Goal: Task Accomplishment & Management: Use online tool/utility

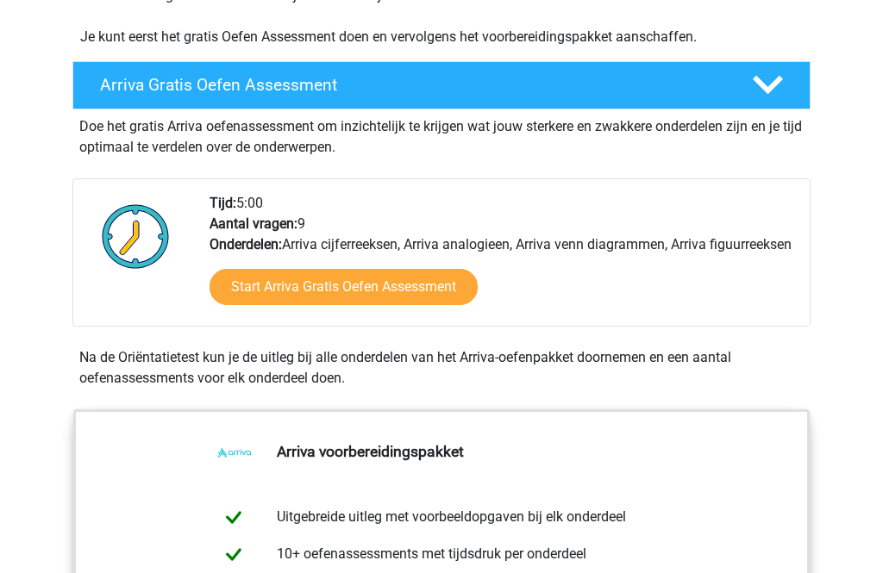
scroll to position [410, 0]
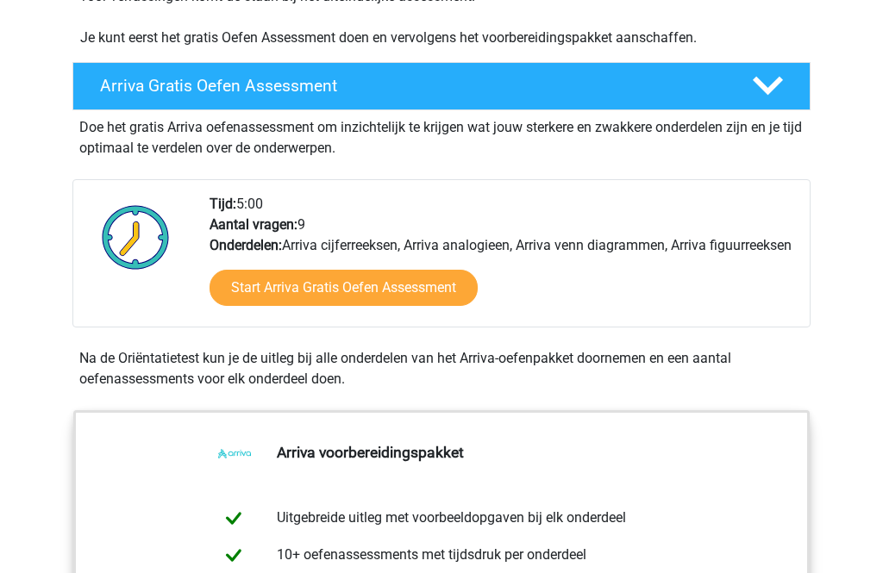
click at [377, 306] on link "Start Arriva Gratis Oefen Assessment" at bounding box center [344, 288] width 268 height 36
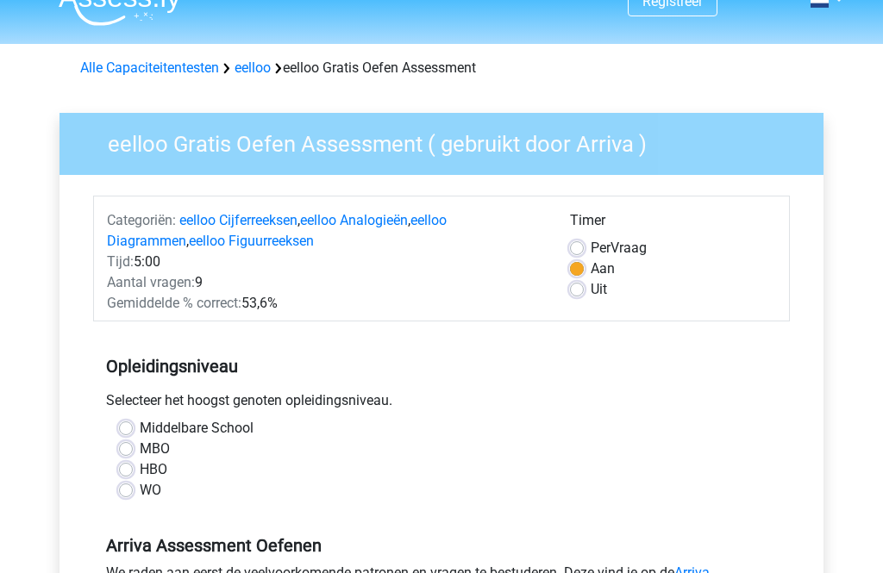
scroll to position [29, 0]
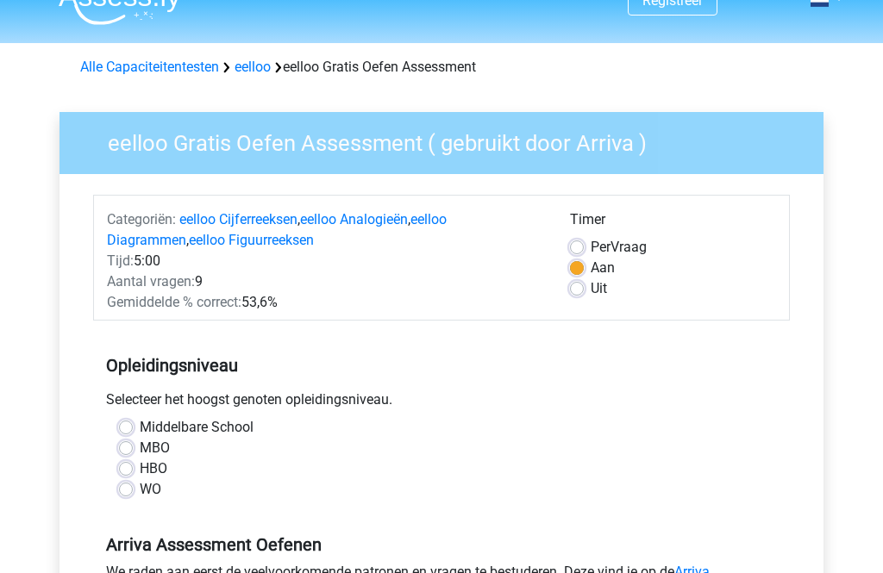
click at [140, 443] on label "MBO" at bounding box center [155, 448] width 30 height 21
click at [127, 443] on input "MBO" at bounding box center [126, 446] width 14 height 17
radio input "true"
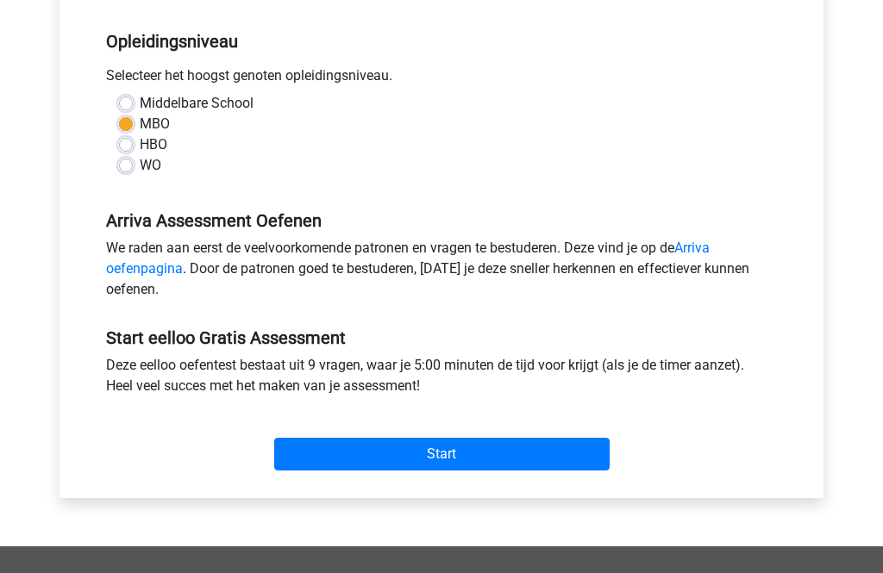
scroll to position [353, 0]
click at [479, 451] on input "Start" at bounding box center [441, 454] width 335 height 33
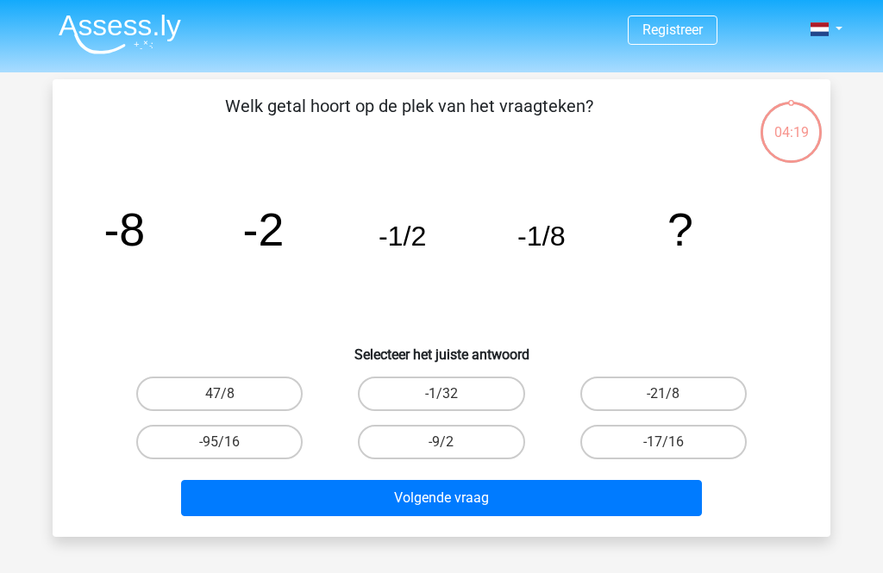
click at [438, 392] on label "-1/32" at bounding box center [441, 394] width 166 height 34
click at [441, 394] on input "-1/32" at bounding box center [446, 399] width 11 height 11
radio input "true"
click at [577, 503] on button "Volgende vraag" at bounding box center [442, 498] width 522 height 36
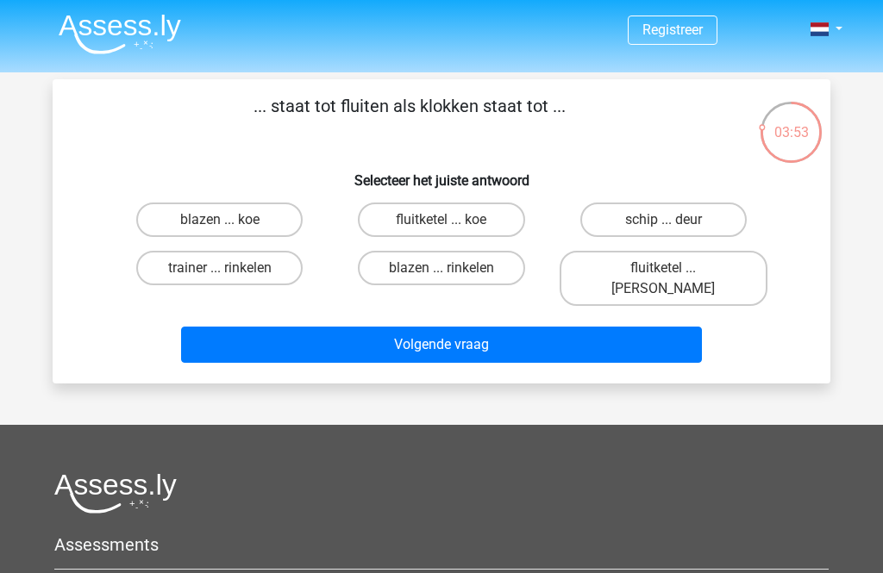
click at [679, 264] on label "fluitketel ... luiden" at bounding box center [664, 278] width 208 height 55
click at [674, 268] on input "fluitketel ... luiden" at bounding box center [668, 273] width 11 height 11
radio input "true"
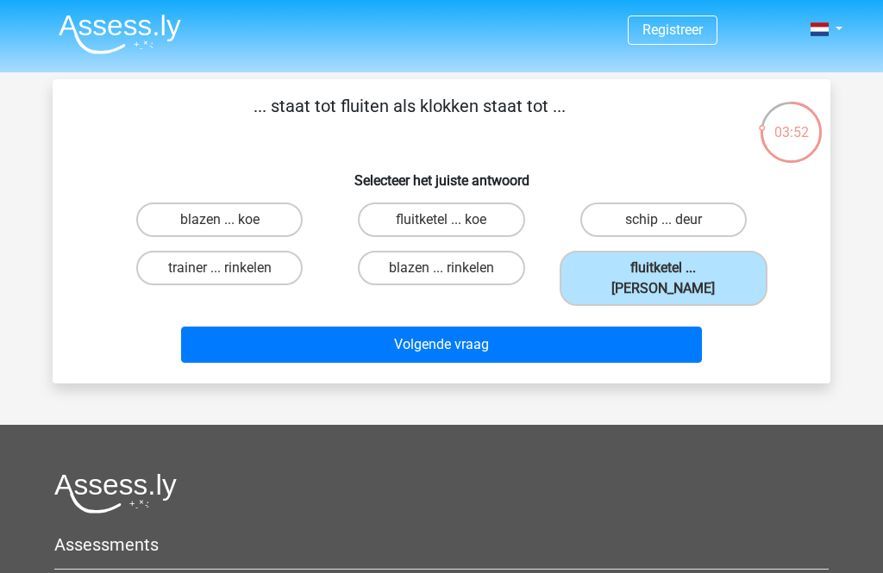
click at [599, 328] on button "Volgende vraag" at bounding box center [442, 345] width 522 height 36
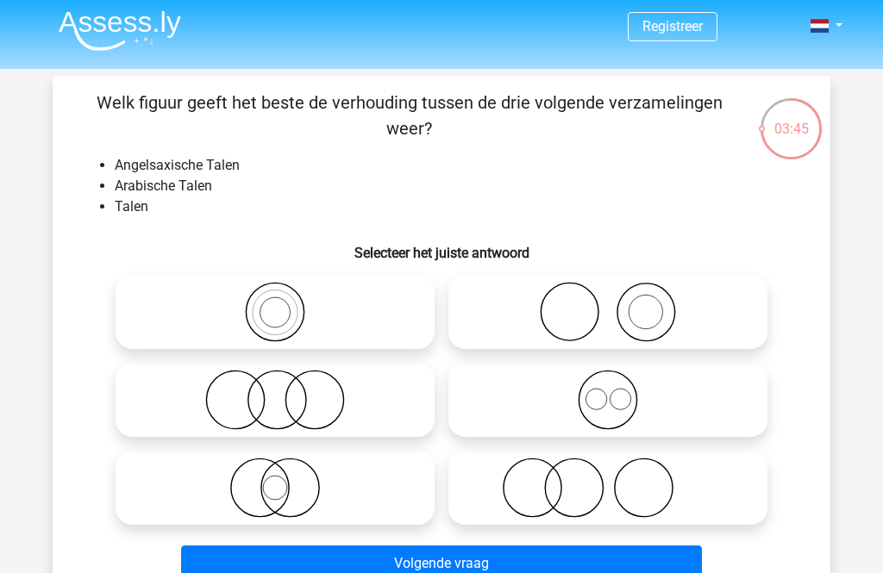
scroll to position [3, 0]
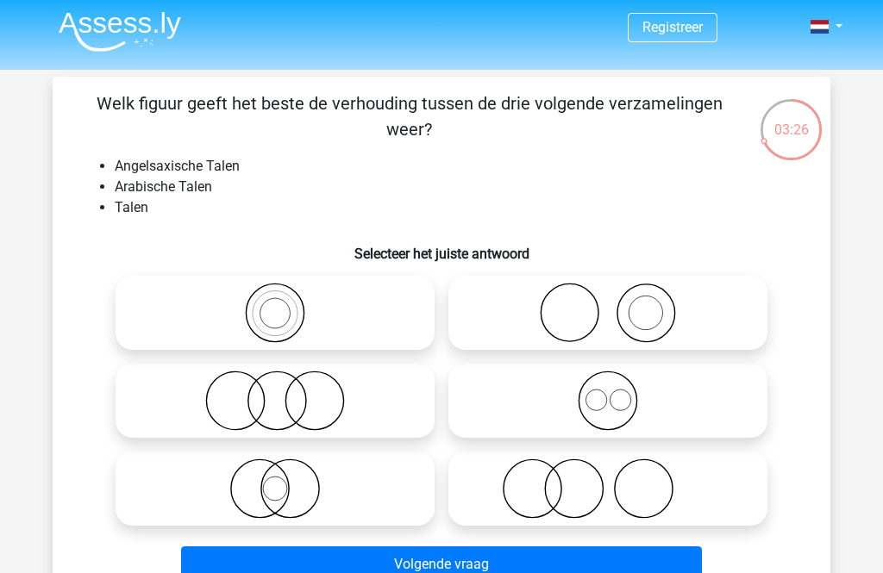
click at [616, 491] on icon at bounding box center [607, 489] width 305 height 60
click at [616, 480] on input "radio" at bounding box center [613, 474] width 11 height 11
radio input "true"
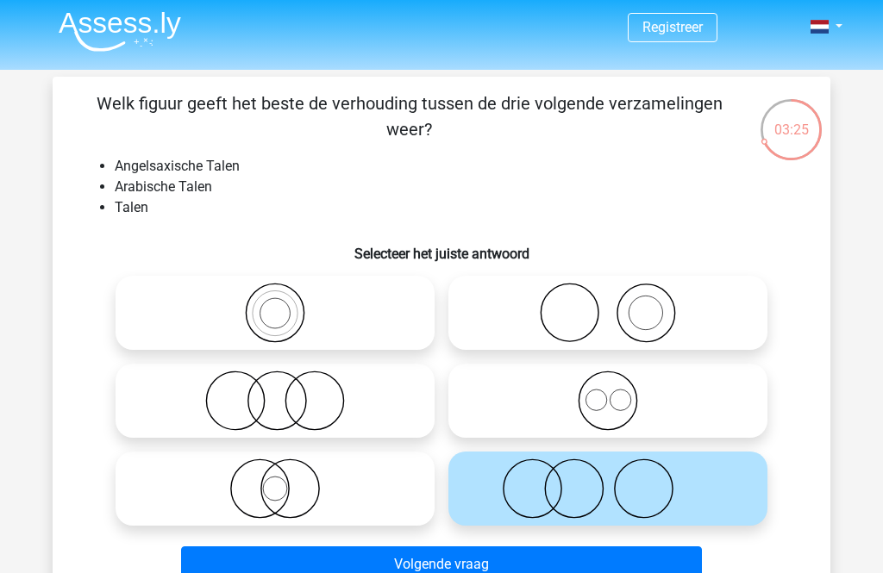
click at [643, 572] on button "Volgende vraag" at bounding box center [442, 565] width 522 height 36
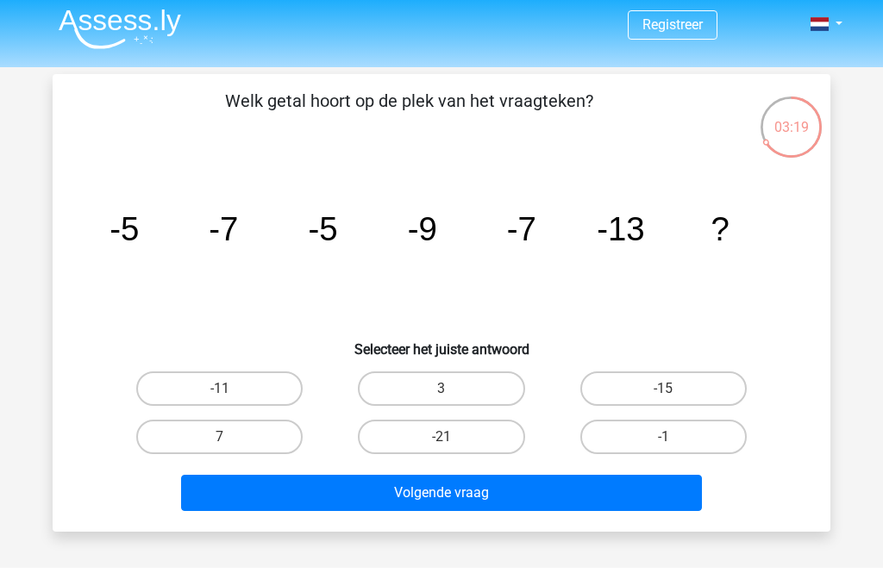
scroll to position [6, 0]
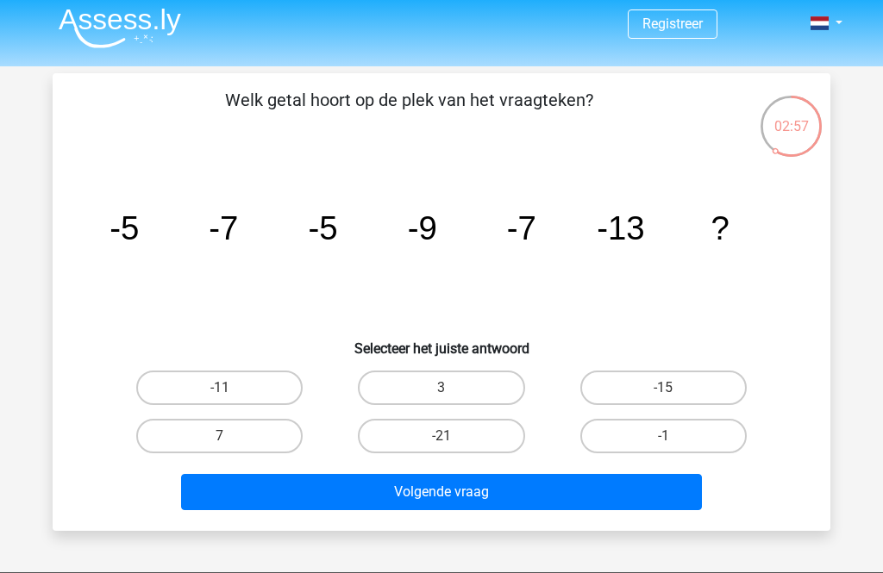
click at [676, 389] on label "-15" at bounding box center [663, 388] width 166 height 34
click at [674, 389] on input "-15" at bounding box center [668, 393] width 11 height 11
radio input "true"
click at [629, 494] on button "Volgende vraag" at bounding box center [442, 492] width 522 height 36
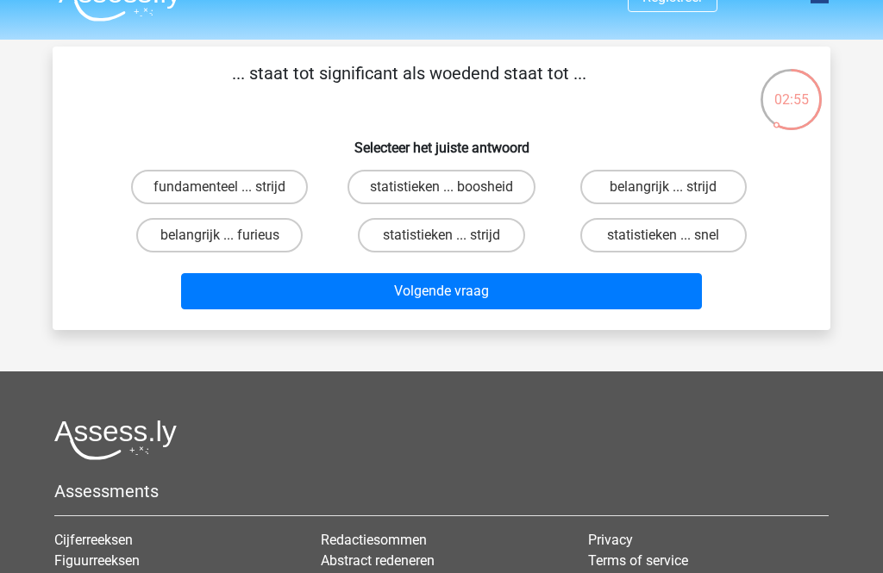
scroll to position [0, 0]
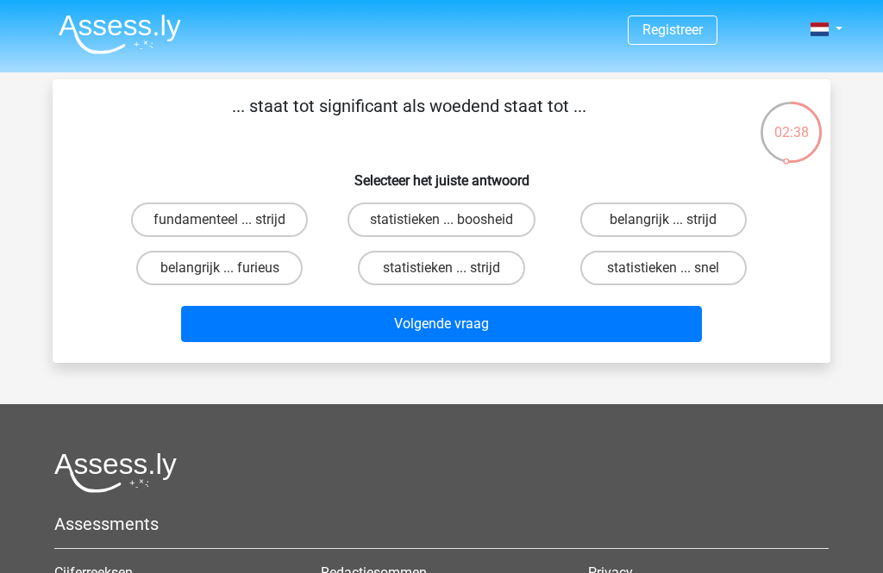
click at [197, 270] on label "belangrijk ... furieus" at bounding box center [219, 268] width 166 height 34
click at [220, 270] on input "belangrijk ... furieus" at bounding box center [225, 273] width 11 height 11
radio input "true"
click at [493, 323] on button "Volgende vraag" at bounding box center [442, 324] width 522 height 36
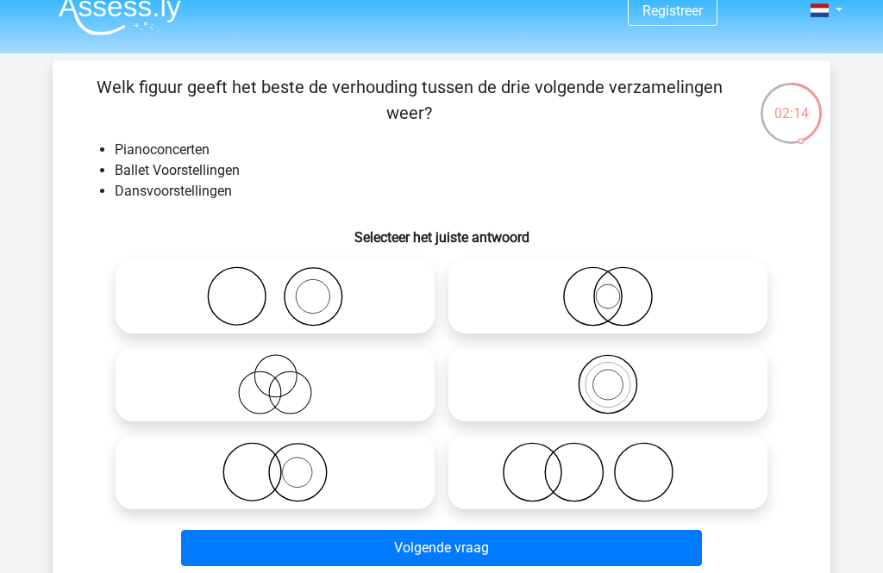
scroll to position [18, 0]
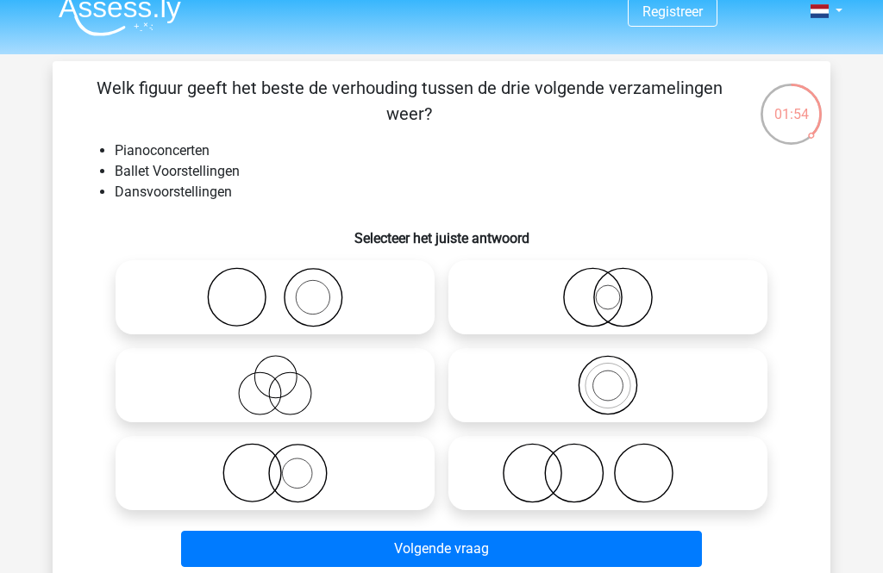
click at [604, 466] on icon at bounding box center [607, 473] width 305 height 60
click at [608, 465] on input "radio" at bounding box center [613, 459] width 11 height 11
radio input "true"
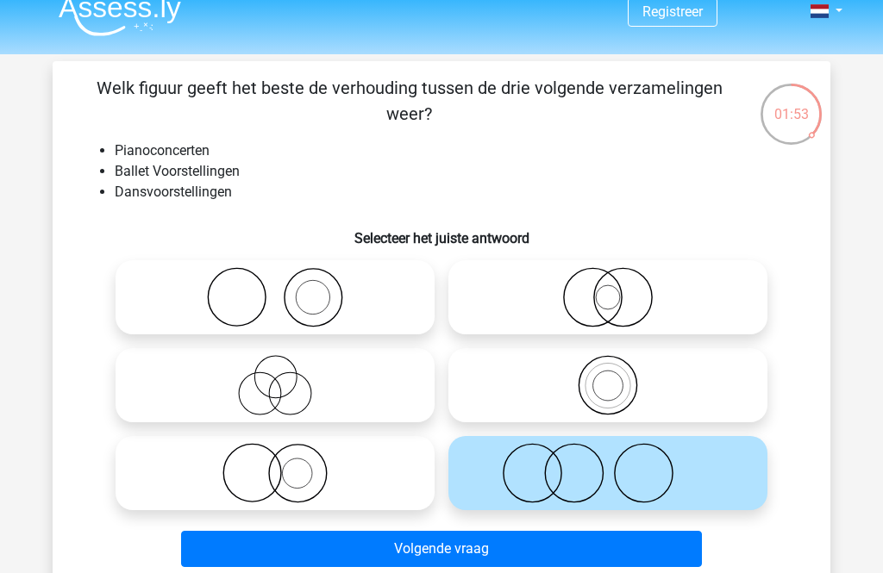
click at [604, 474] on icon at bounding box center [607, 473] width 305 height 60
click at [608, 465] on input "radio" at bounding box center [613, 459] width 11 height 11
click at [268, 379] on icon at bounding box center [274, 385] width 305 height 60
click at [275, 377] on input "radio" at bounding box center [280, 371] width 11 height 11
radio input "true"
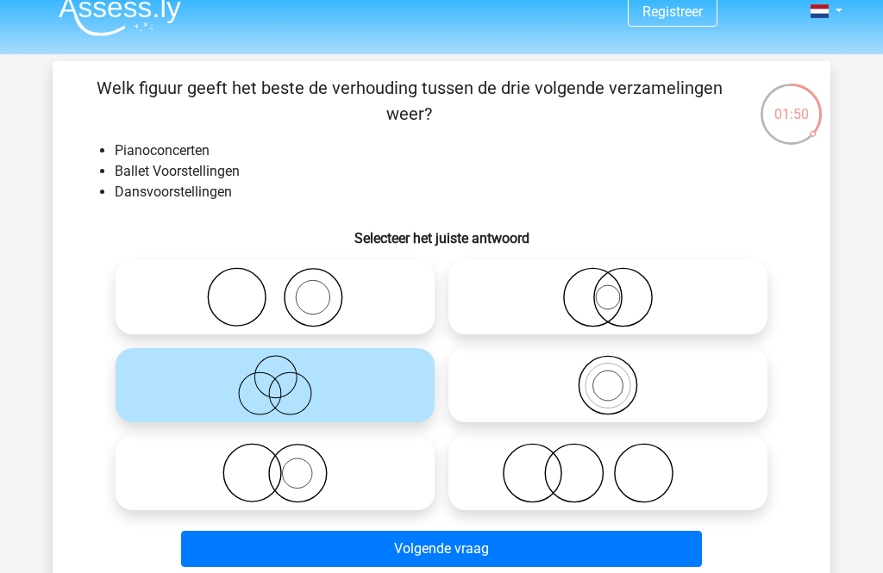
click at [574, 551] on button "Volgende vraag" at bounding box center [442, 549] width 522 height 36
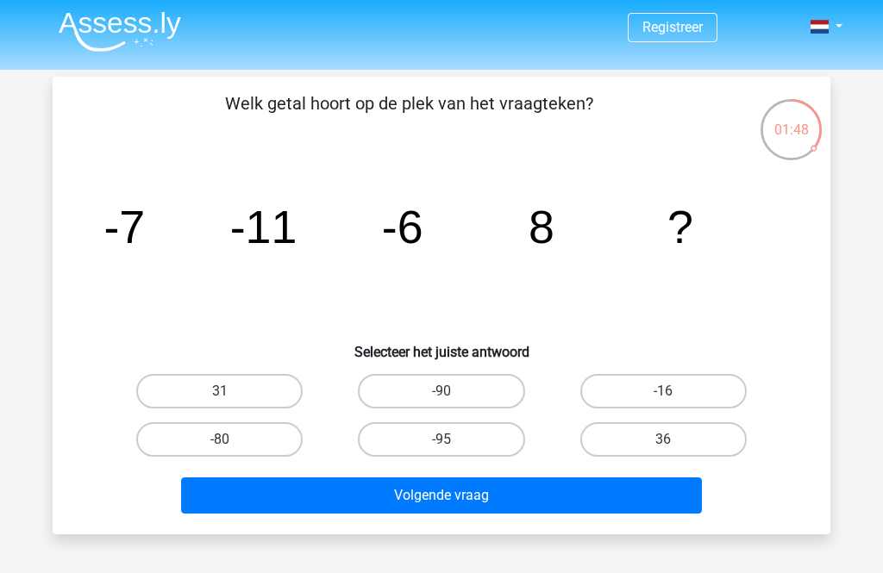
scroll to position [0, 0]
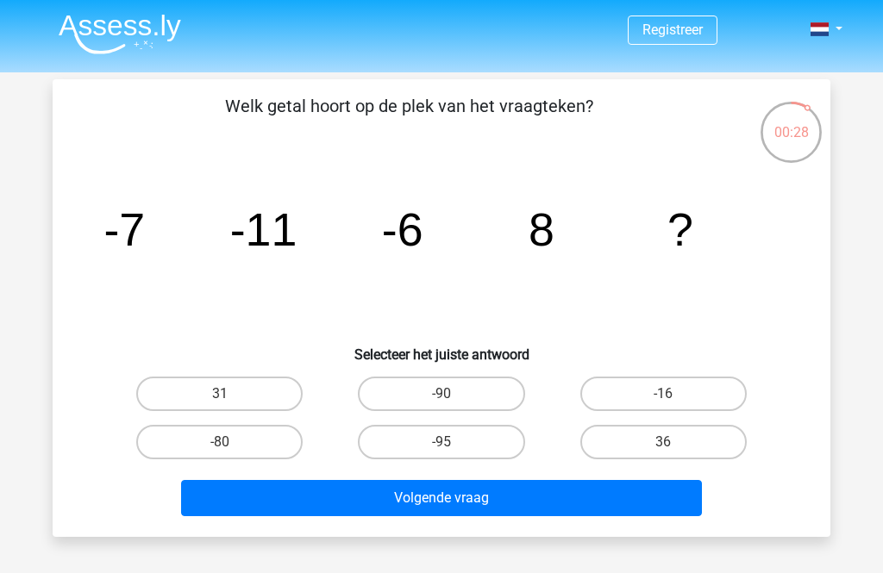
click at [679, 397] on label "-16" at bounding box center [663, 394] width 166 height 34
click at [674, 397] on input "-16" at bounding box center [668, 399] width 11 height 11
radio input "true"
click at [549, 503] on button "Volgende vraag" at bounding box center [442, 498] width 522 height 36
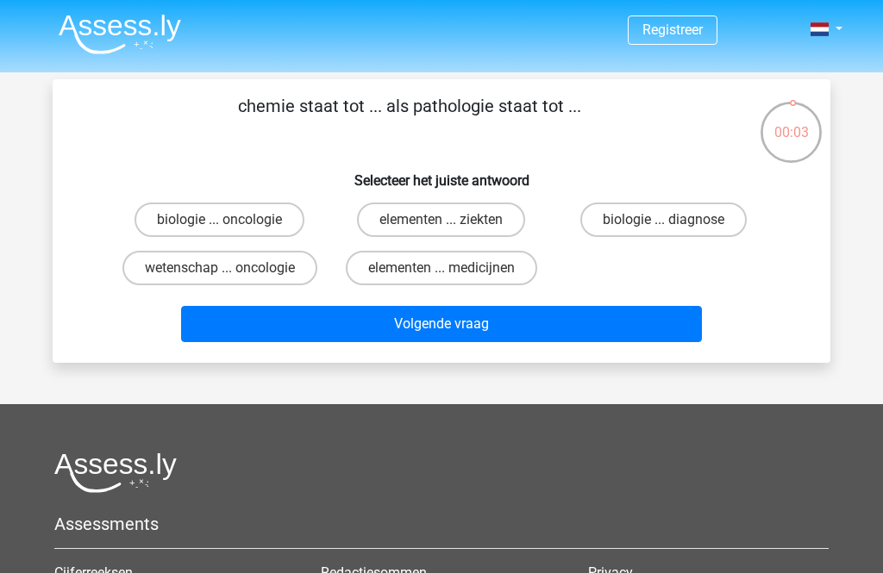
click at [433, 271] on label "elementen ... medicijnen" at bounding box center [441, 268] width 191 height 34
click at [441, 271] on input "elementen ... medicijnen" at bounding box center [446, 273] width 11 height 11
radio input "true"
click at [537, 342] on button "Volgende vraag" at bounding box center [442, 324] width 522 height 36
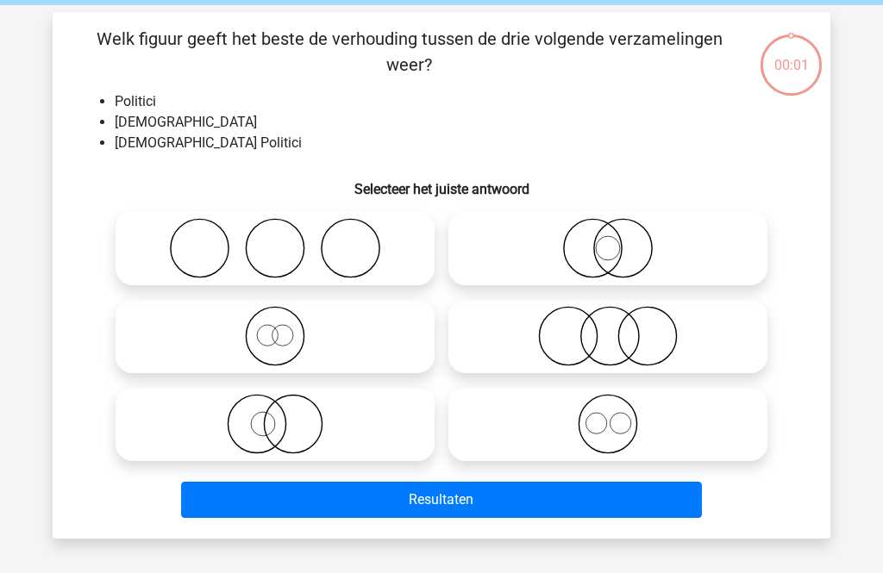
scroll to position [79, 0]
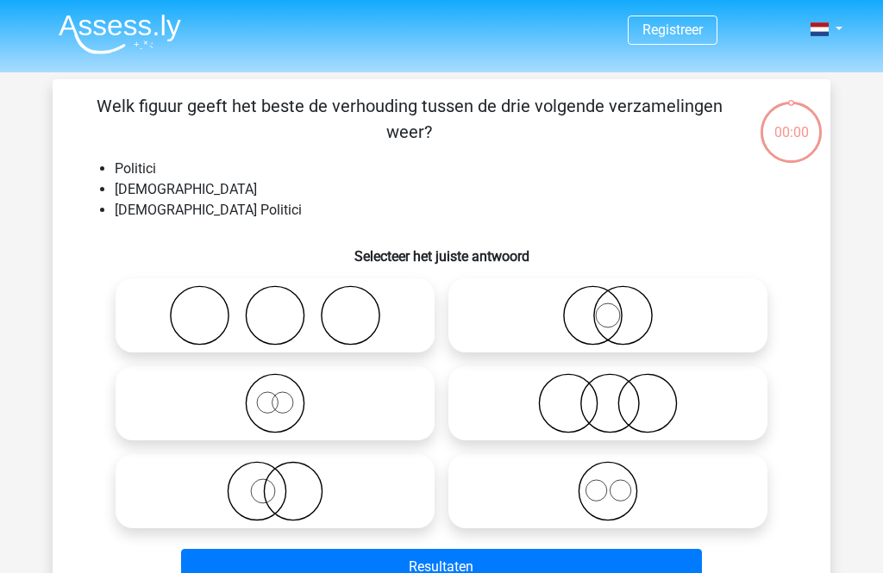
scroll to position [79, 0]
